Goal: Information Seeking & Learning: Understand process/instructions

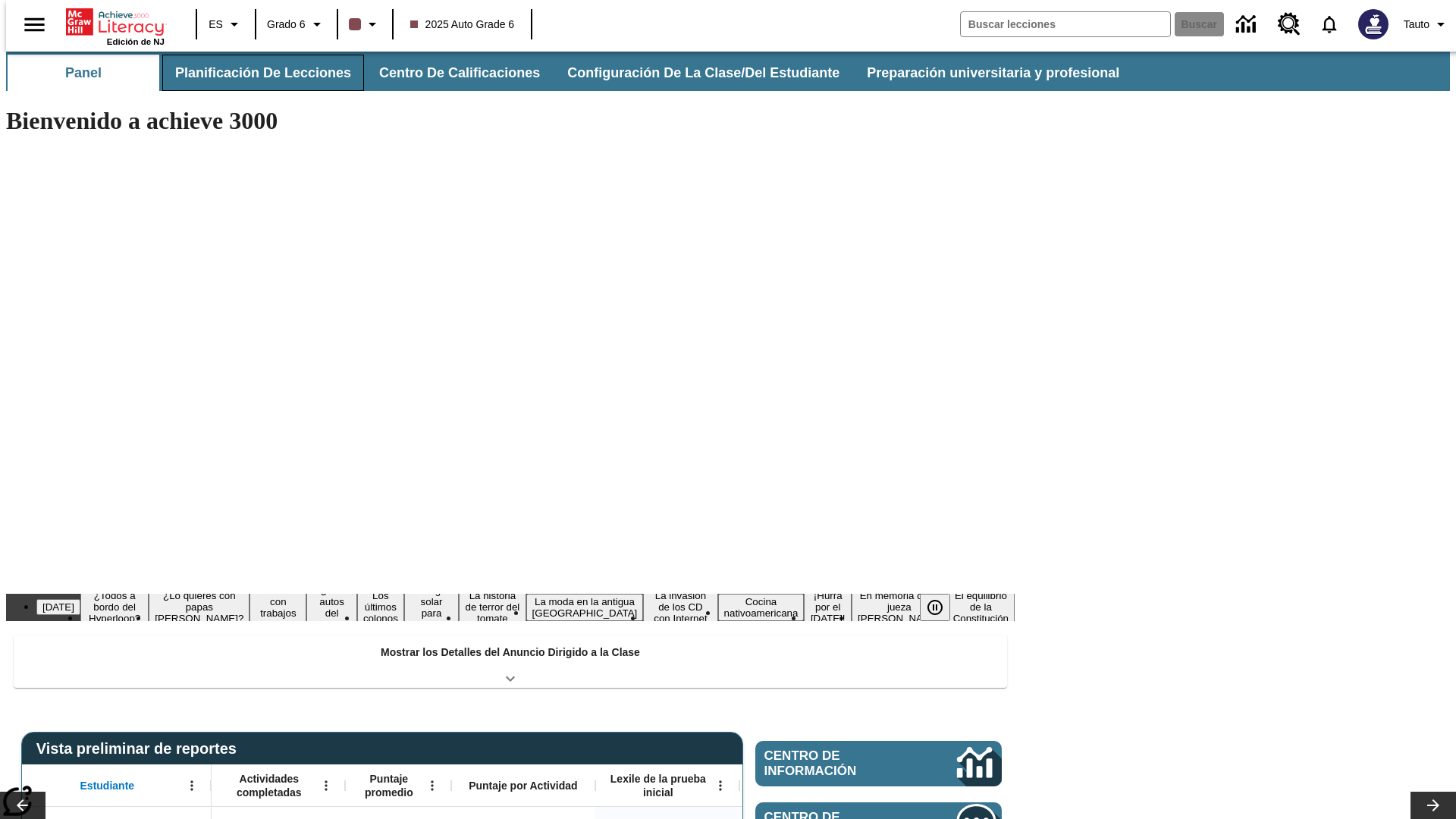
click at [254, 73] on button "Planificación de lecciones" at bounding box center [264, 72] width 202 height 36
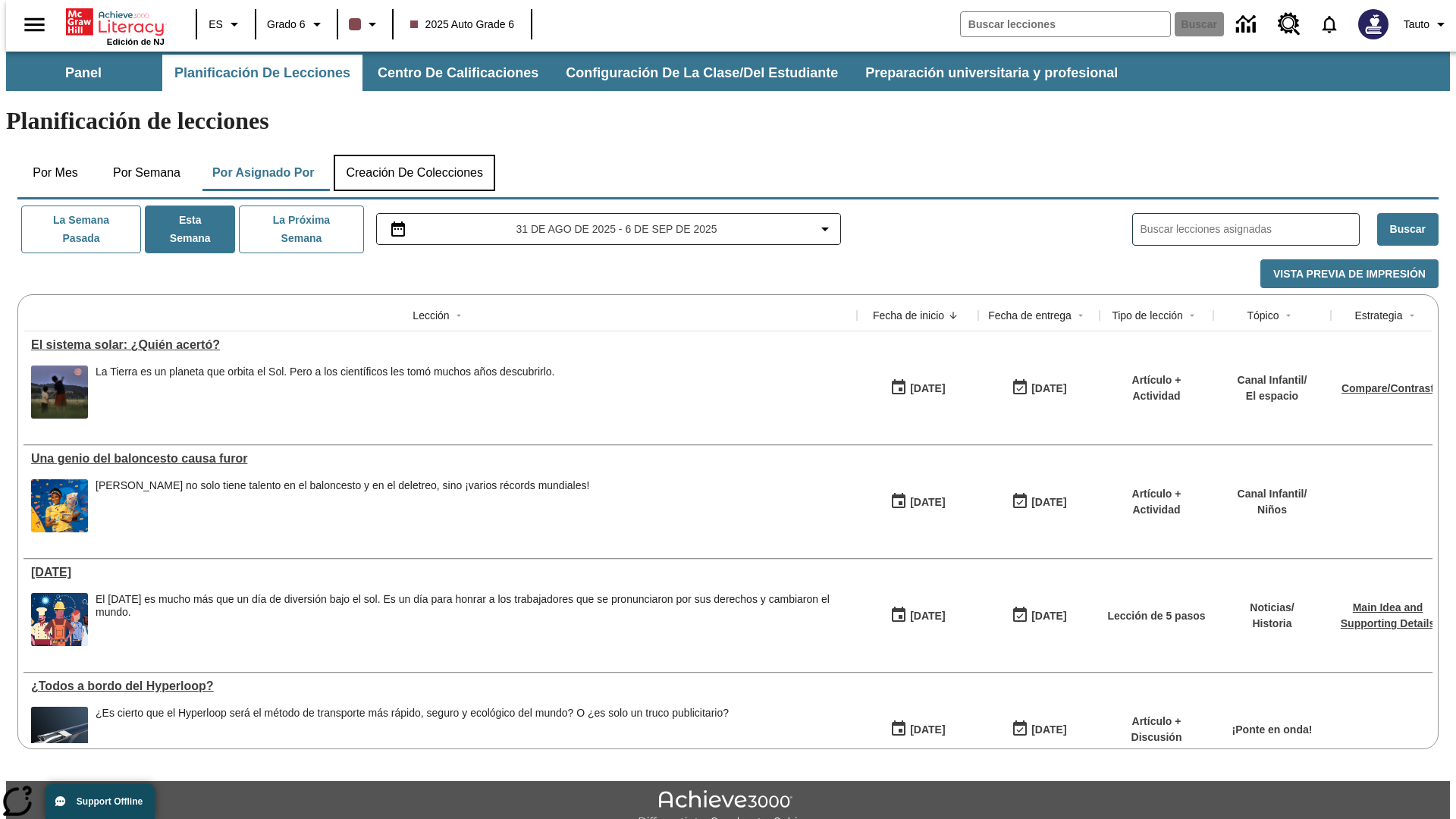
click at [414, 155] on button "Creación de colecciones" at bounding box center [414, 172] width 162 height 36
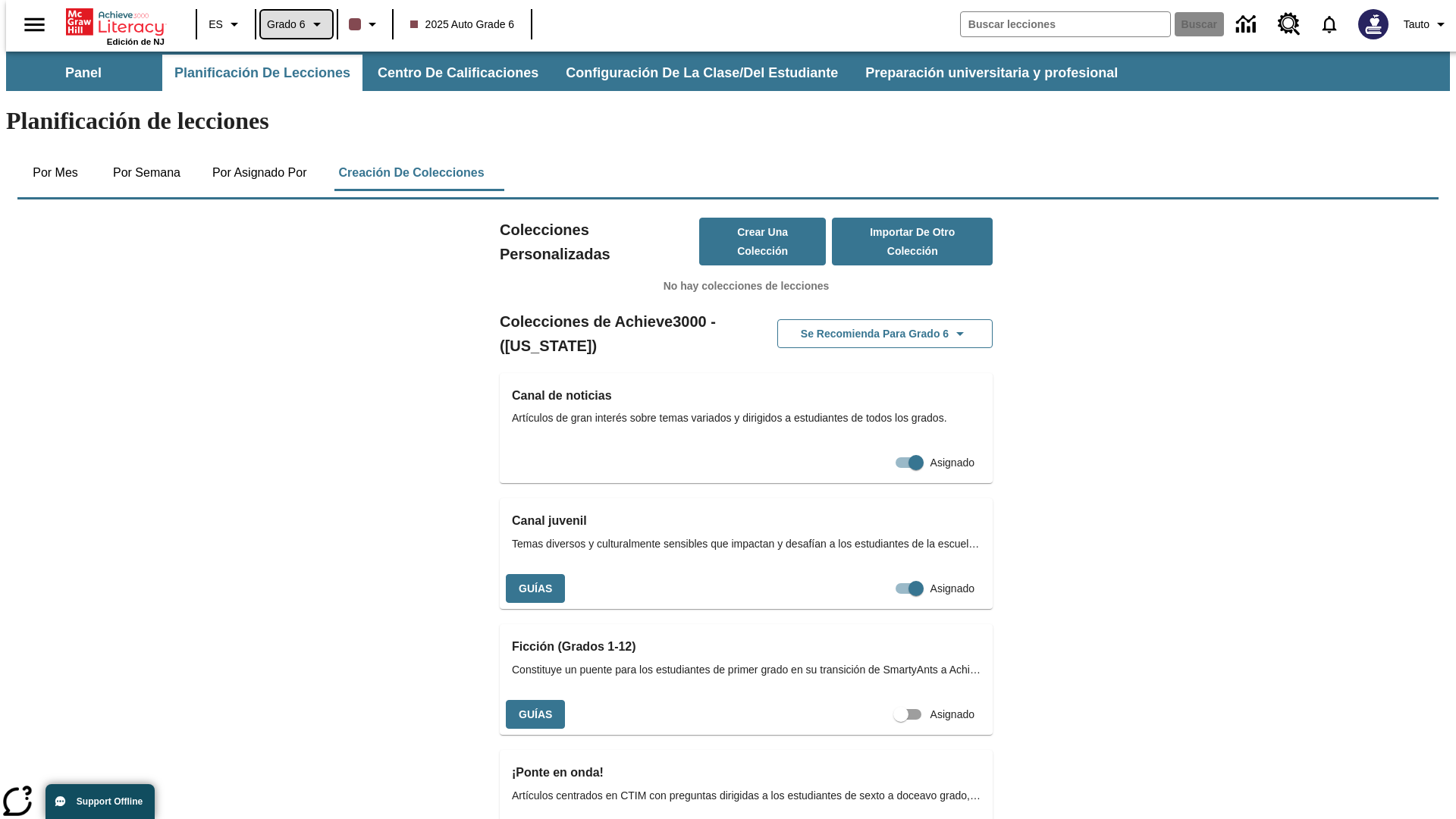
click at [291, 24] on span "Grado 6" at bounding box center [286, 25] width 38 height 16
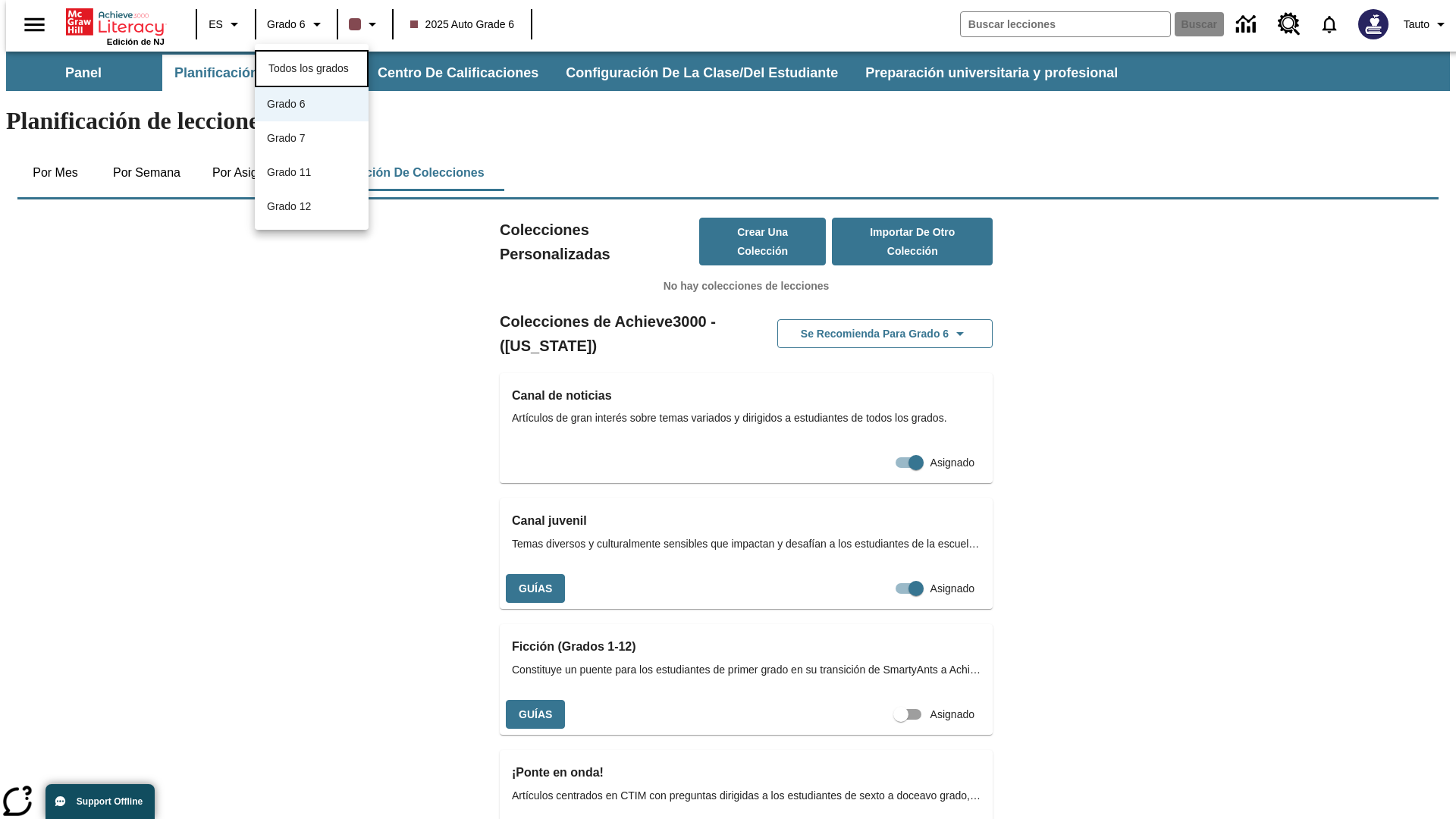
click at [312, 67] on span "Todos los grados" at bounding box center [309, 68] width 80 height 12
